Goal: Navigation & Orientation: Find specific page/section

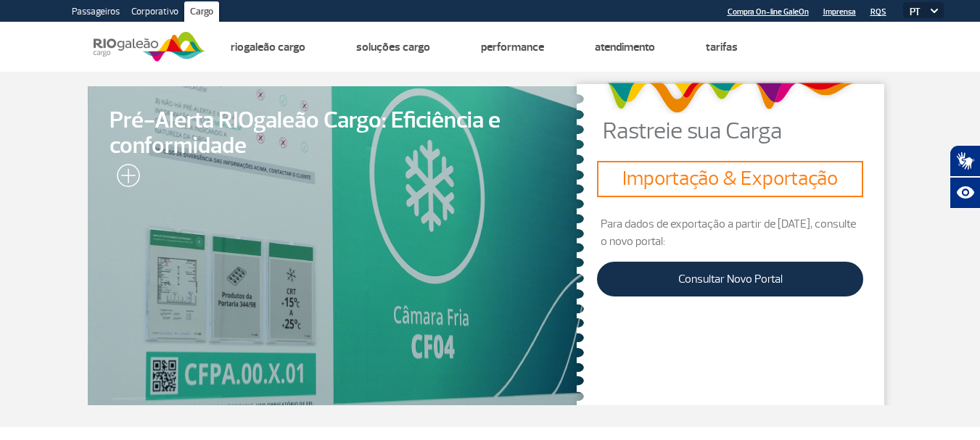
click at [154, 12] on link "Corporativo" at bounding box center [155, 12] width 59 height 23
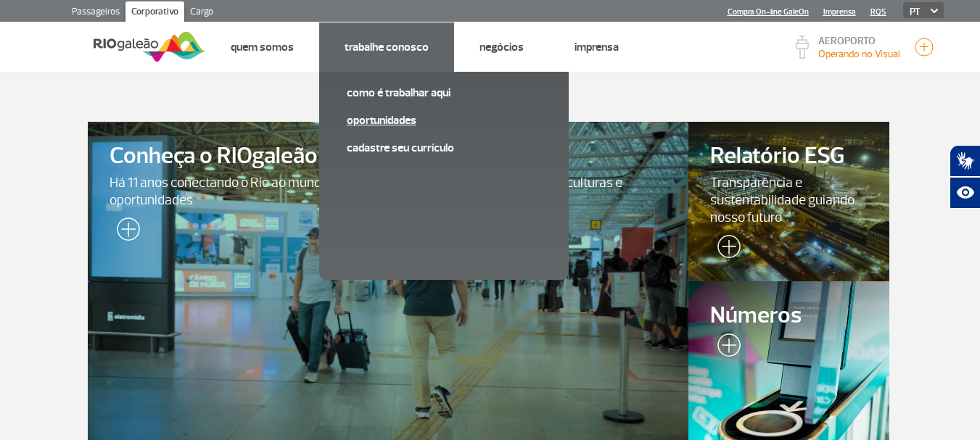
click at [374, 121] on link "Oportunidades" at bounding box center [444, 120] width 194 height 16
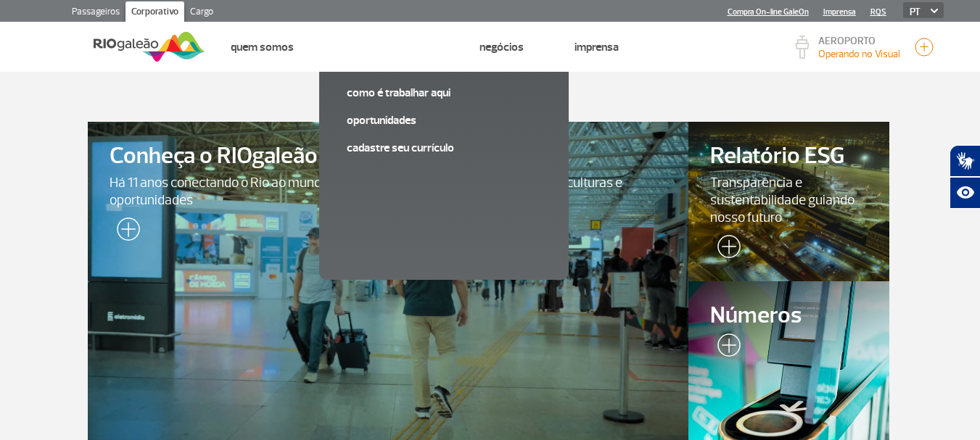
click at [202, 11] on link "Cargo" at bounding box center [201, 12] width 35 height 23
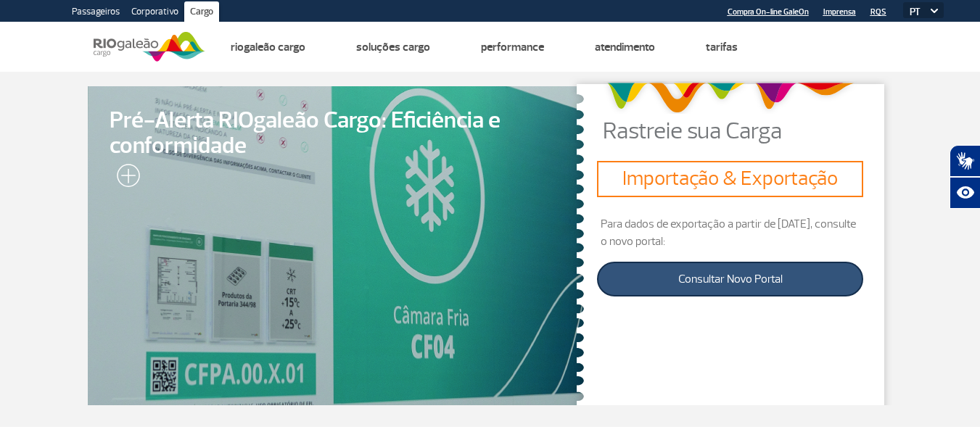
click at [740, 284] on link "Consultar Novo Portal" at bounding box center [730, 279] width 266 height 35
